Goal: Task Accomplishment & Management: Manage account settings

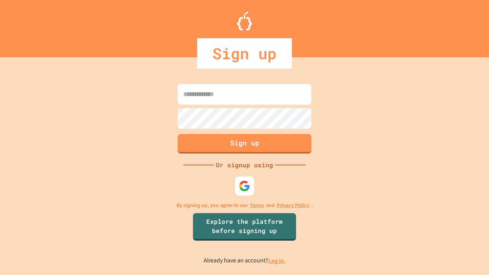
click at [277, 261] on link "Log in." at bounding box center [277, 261] width 18 height 8
